Goal: Connect with others: Connect with other users

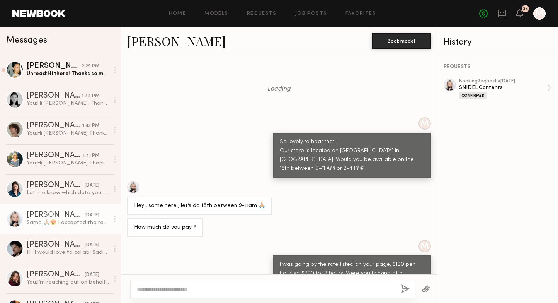
scroll to position [193, 0]
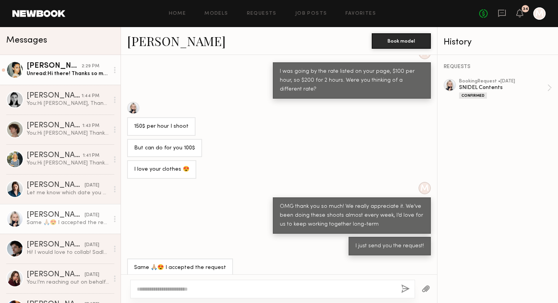
click at [65, 68] on div "Leela B." at bounding box center [54, 66] width 55 height 8
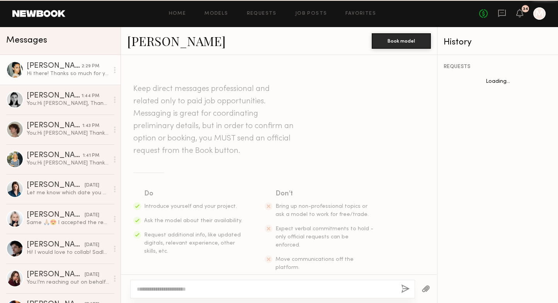
scroll to position [382, 0]
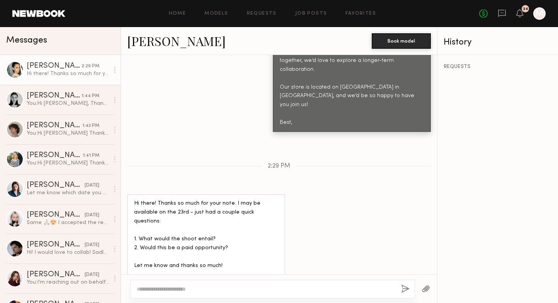
click at [150, 43] on link "Leela B." at bounding box center [176, 40] width 99 height 17
click at [148, 43] on link "Leela B." at bounding box center [176, 40] width 99 height 17
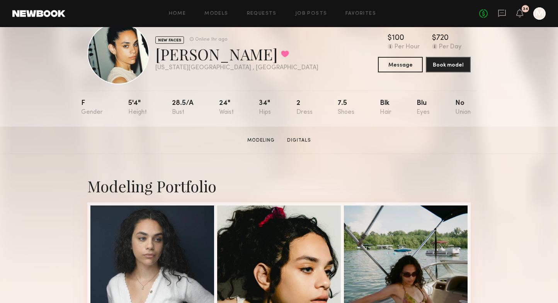
scroll to position [23, 0]
